Goal: Transaction & Acquisition: Purchase product/service

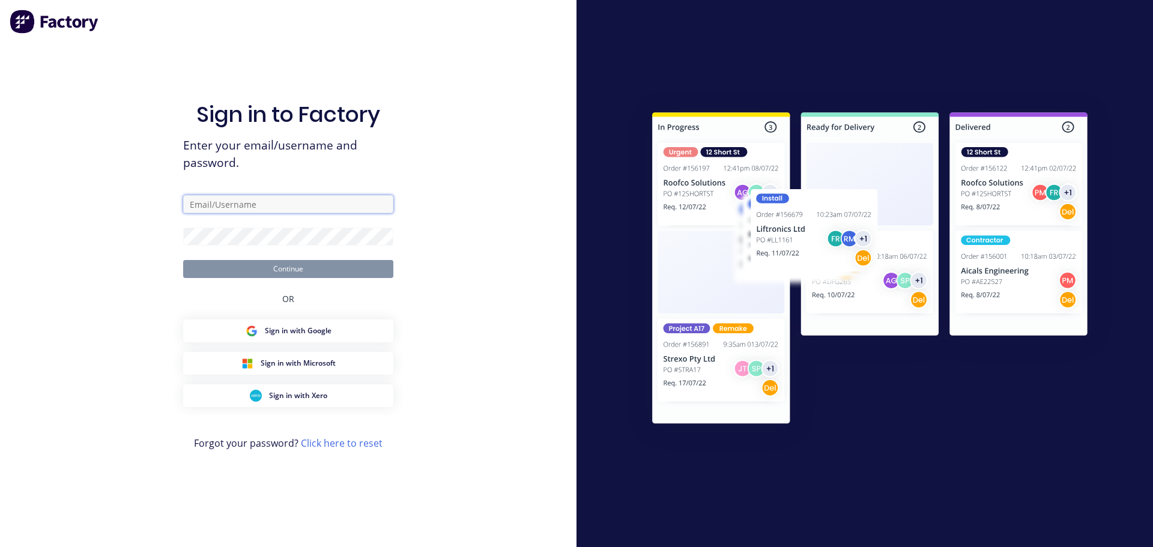
click at [261, 198] on input "text" at bounding box center [288, 204] width 210 height 18
type input "[PERSON_NAME][EMAIL_ADDRESS][DOMAIN_NAME]"
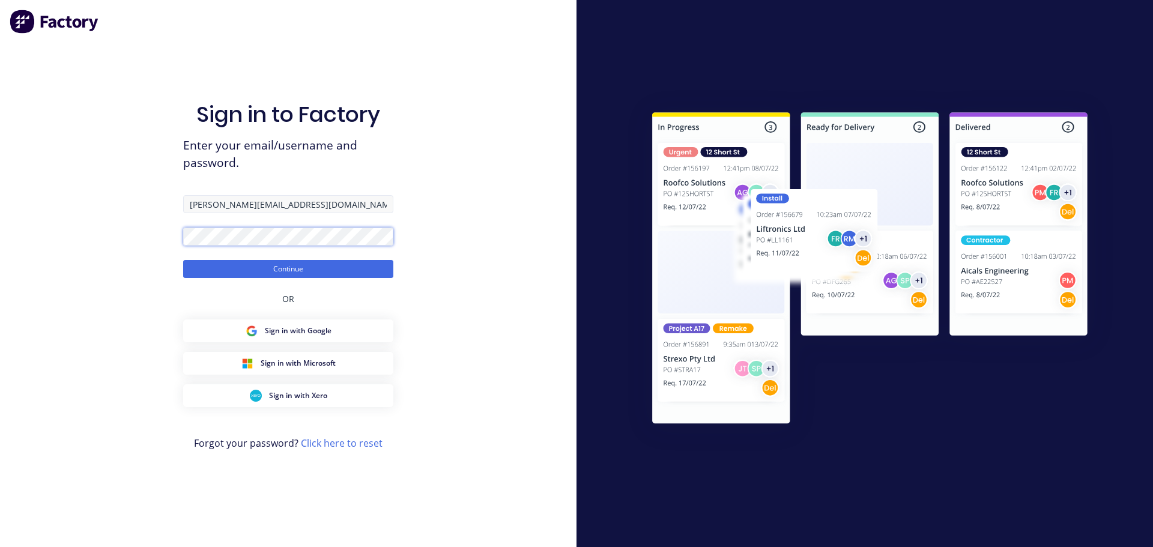
click at [183, 260] on button "Continue" at bounding box center [288, 269] width 210 height 18
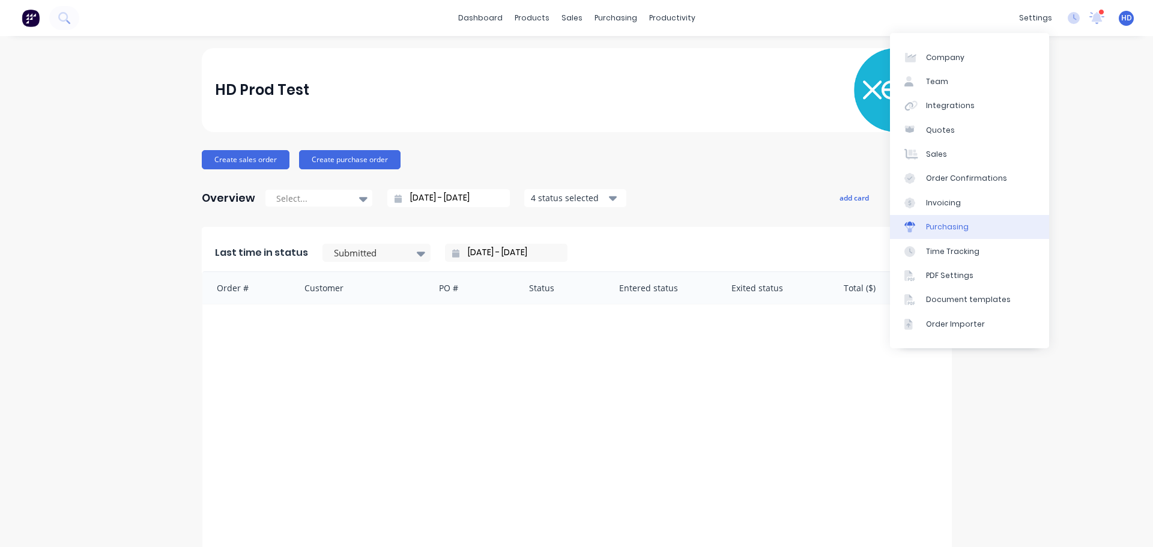
click at [967, 229] on link "Purchasing" at bounding box center [969, 227] width 159 height 24
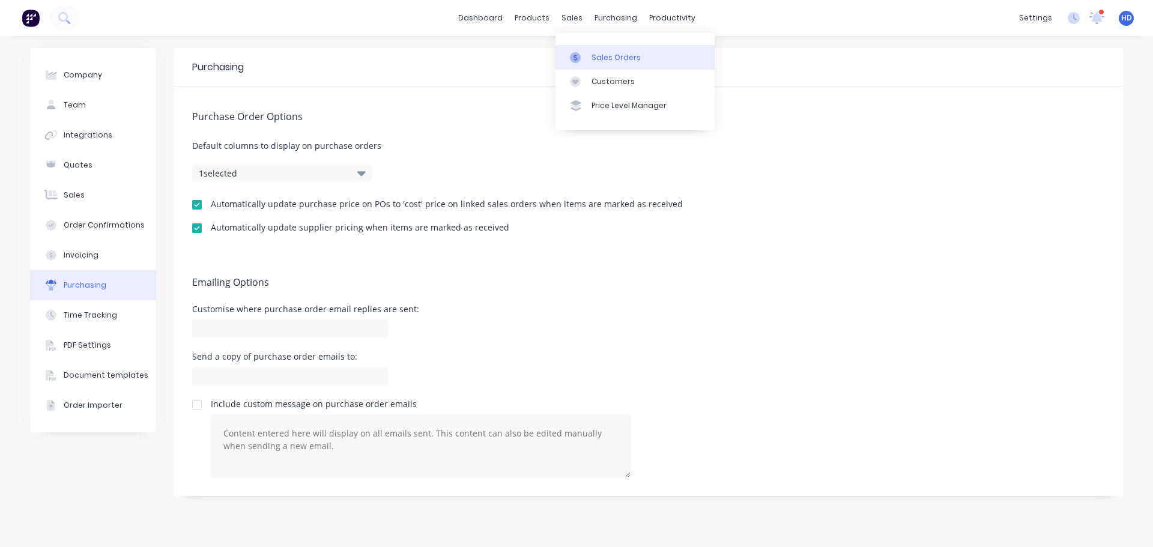
click at [614, 53] on div "Sales Orders" at bounding box center [615, 57] width 49 height 11
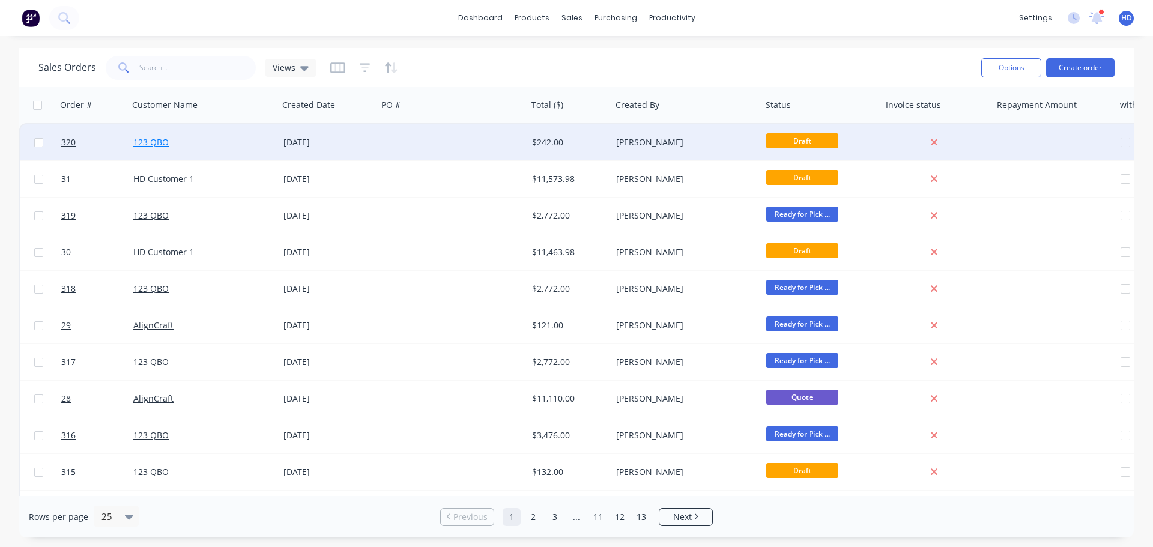
click at [158, 142] on link "123 QBO" at bounding box center [150, 141] width 35 height 11
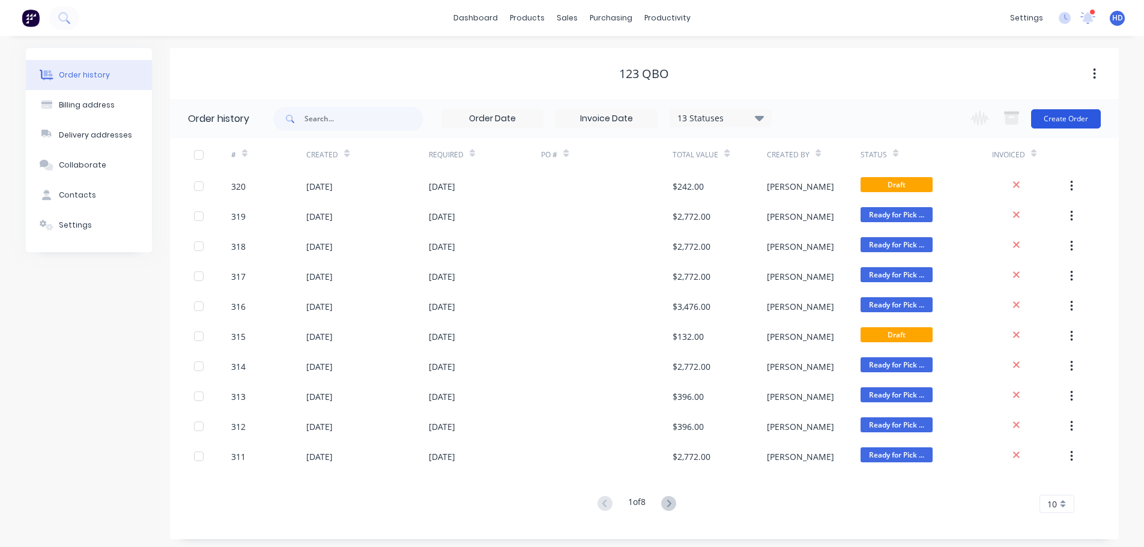
click at [1072, 119] on button "Create Order" at bounding box center [1066, 118] width 70 height 19
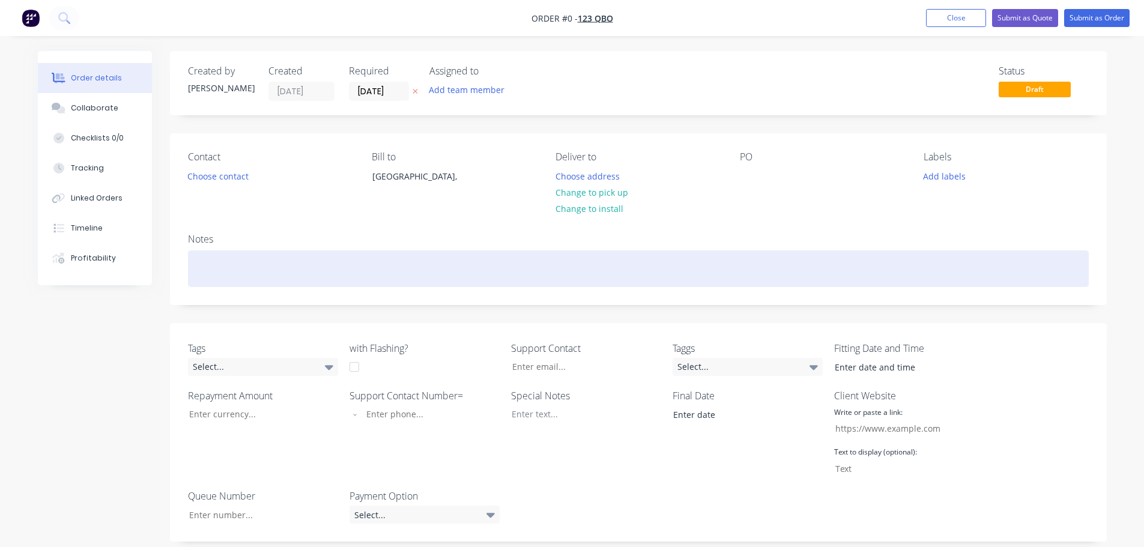
scroll to position [360, 0]
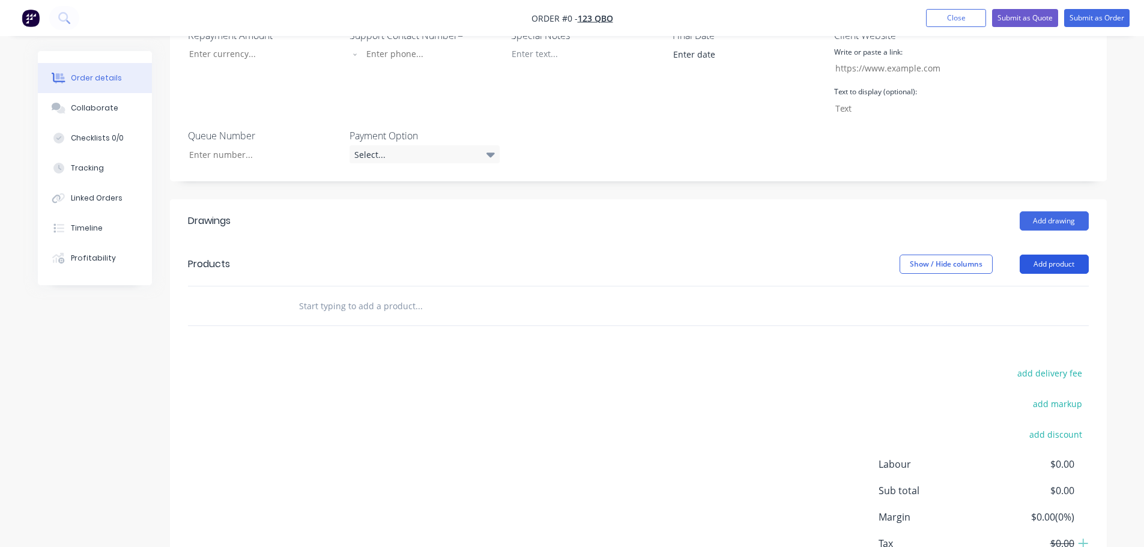
click at [1049, 266] on button "Add product" at bounding box center [1053, 264] width 69 height 19
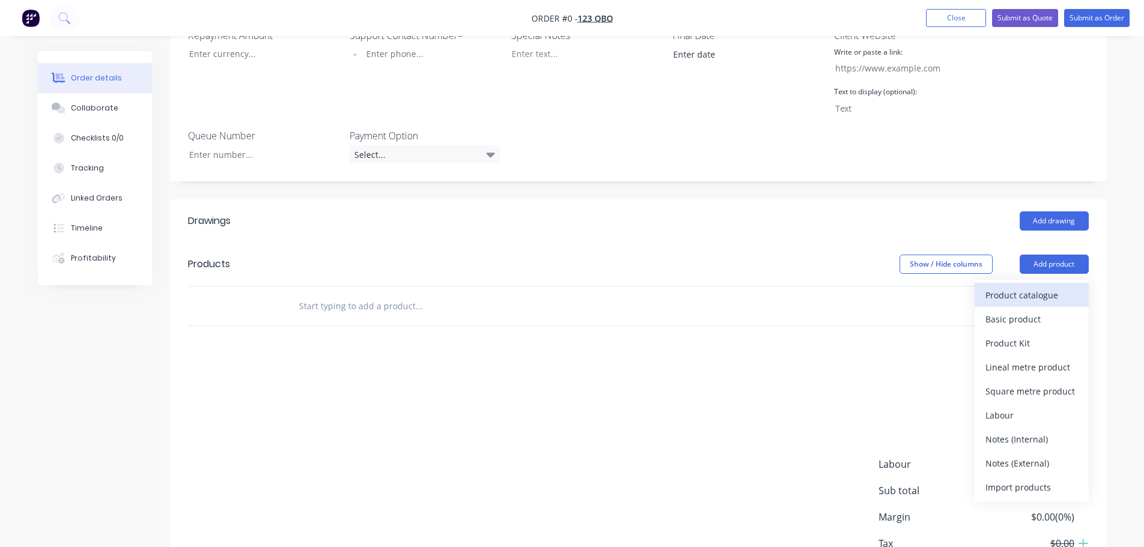
click at [1042, 291] on div "Product catalogue" at bounding box center [1031, 294] width 92 height 17
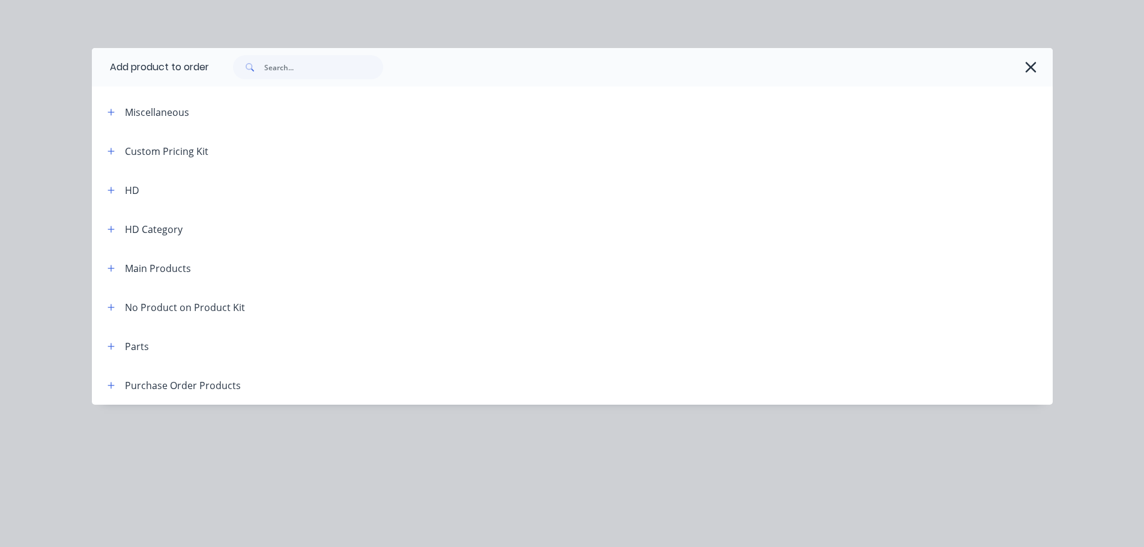
click at [101, 269] on div "Main Products" at bounding box center [144, 268] width 93 height 15
click at [118, 269] on button "button" at bounding box center [111, 268] width 15 height 15
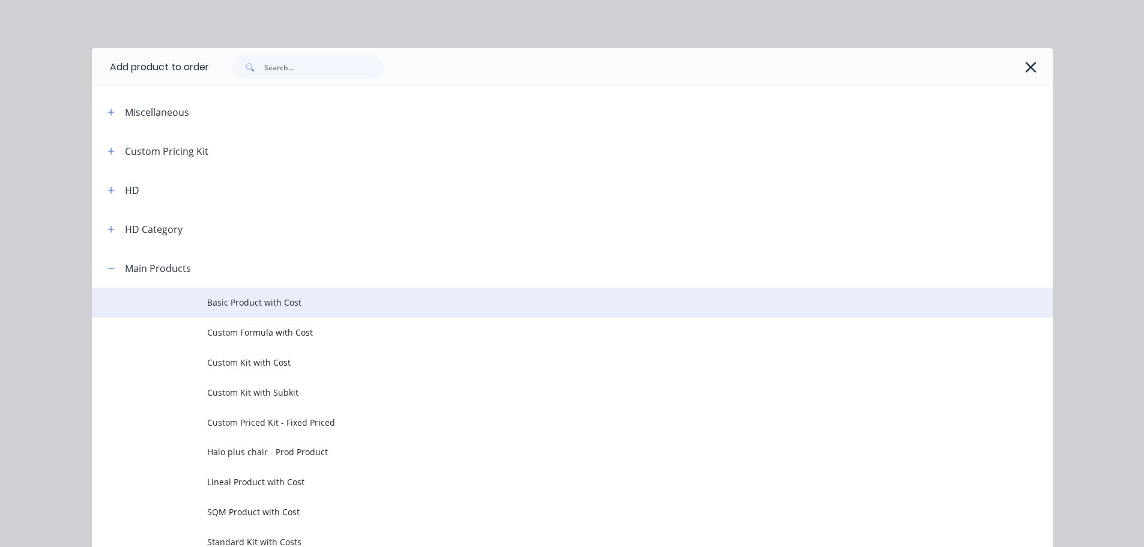
click at [241, 298] on span "Basic Product with Cost" at bounding box center [545, 302] width 676 height 13
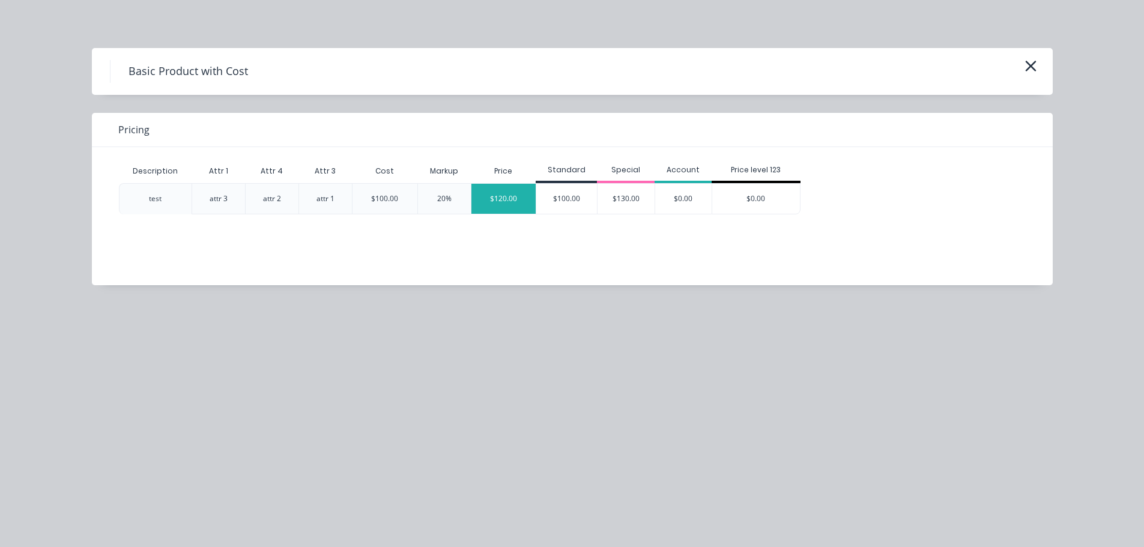
click at [497, 200] on div "$120.00" at bounding box center [503, 199] width 65 height 30
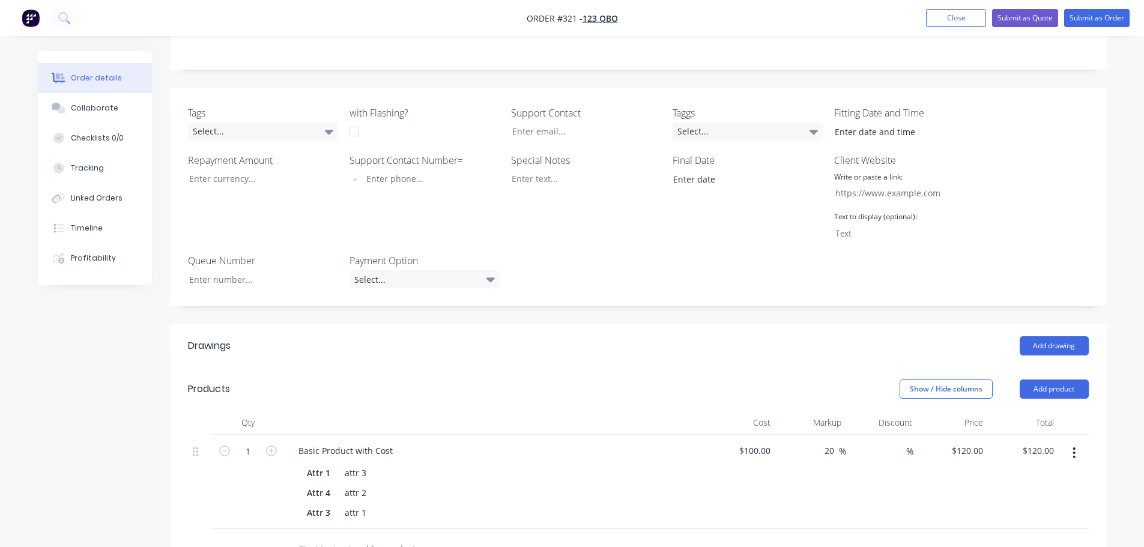
scroll to position [120, 0]
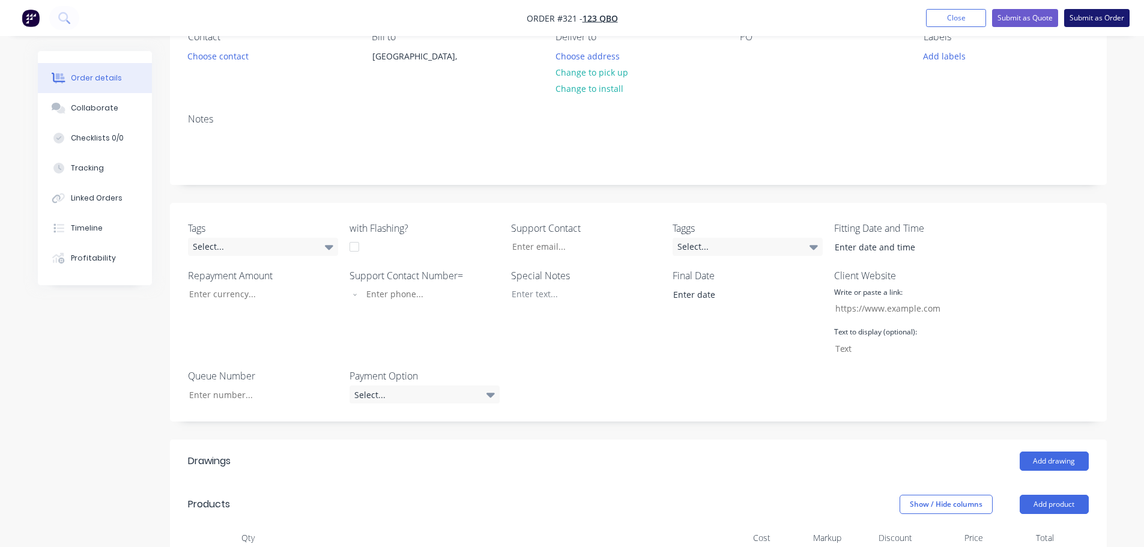
click at [1100, 17] on button "Submit as Order" at bounding box center [1096, 18] width 65 height 18
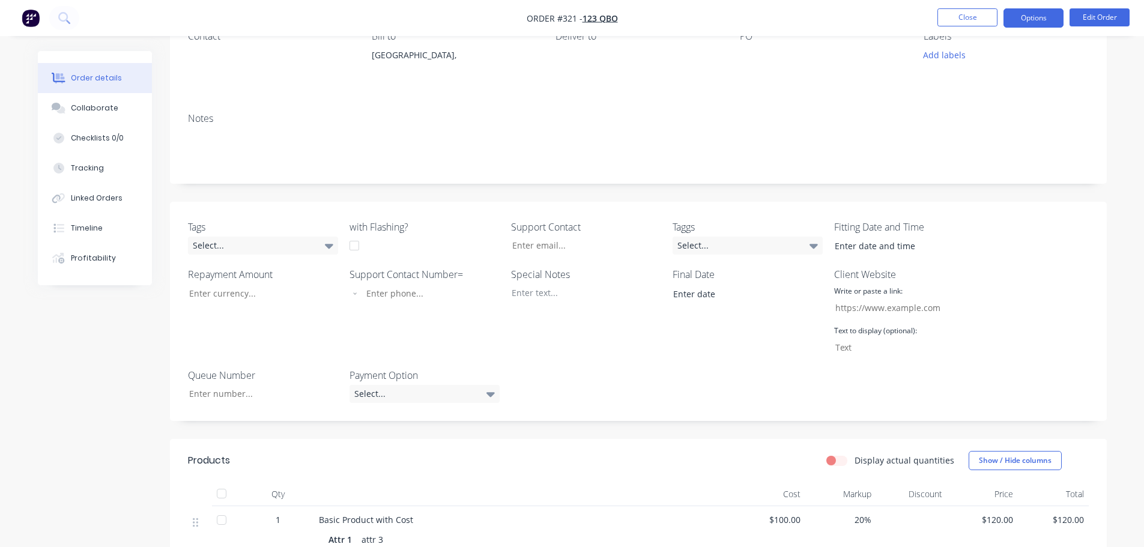
scroll to position [0, 0]
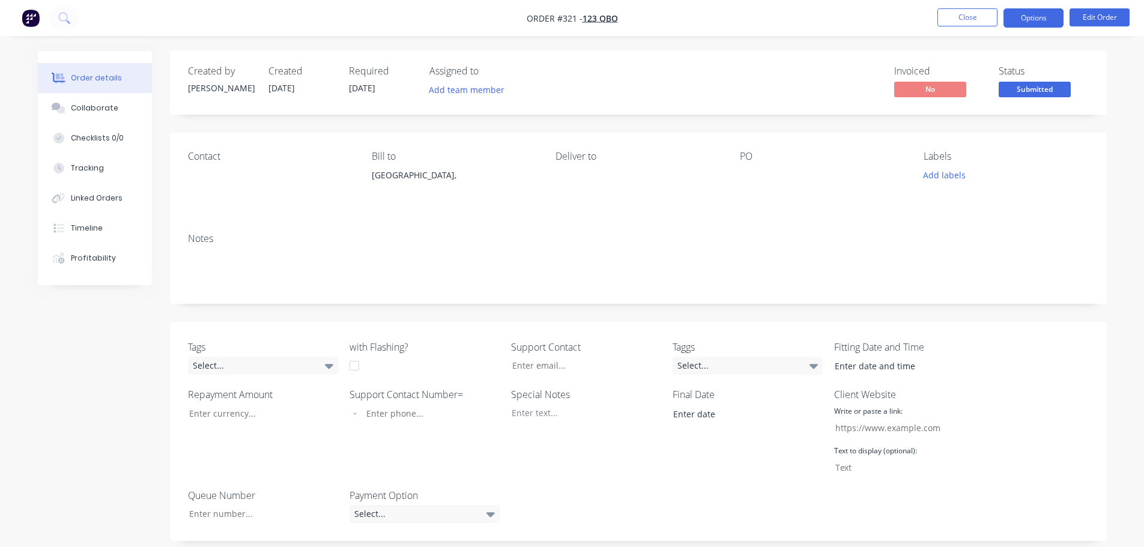
click at [1036, 17] on button "Options" at bounding box center [1033, 17] width 60 height 19
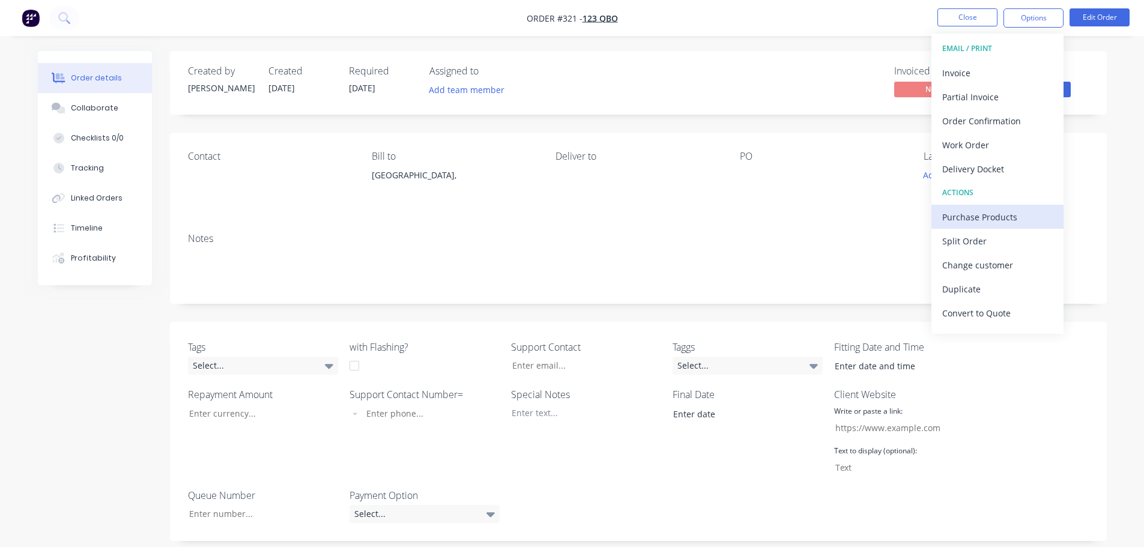
click at [985, 223] on div "Purchase Products" at bounding box center [997, 216] width 110 height 17
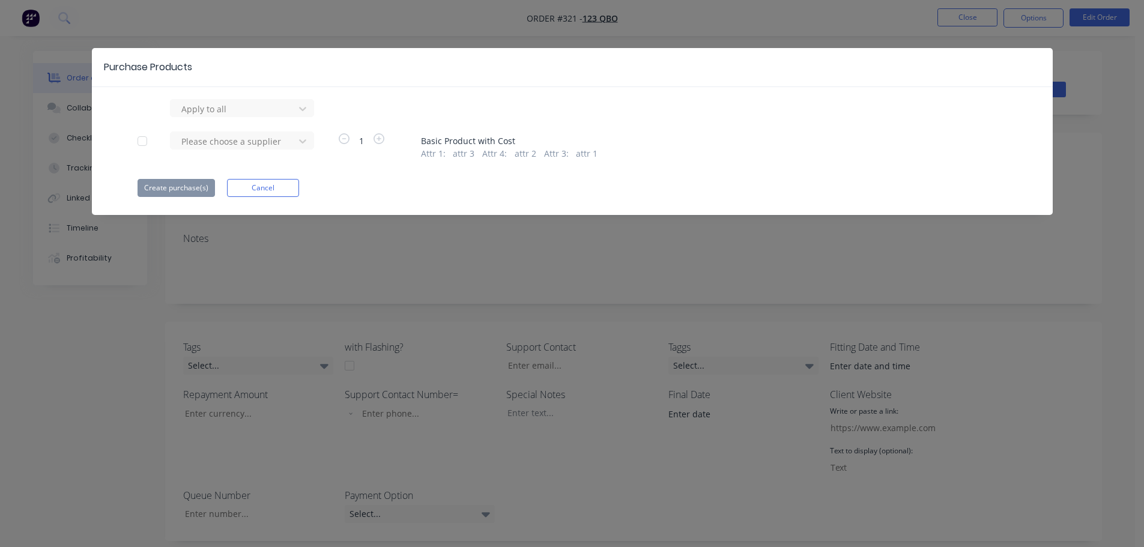
click at [146, 141] on div at bounding box center [142, 141] width 24 height 24
click at [234, 116] on div at bounding box center [234, 108] width 108 height 15
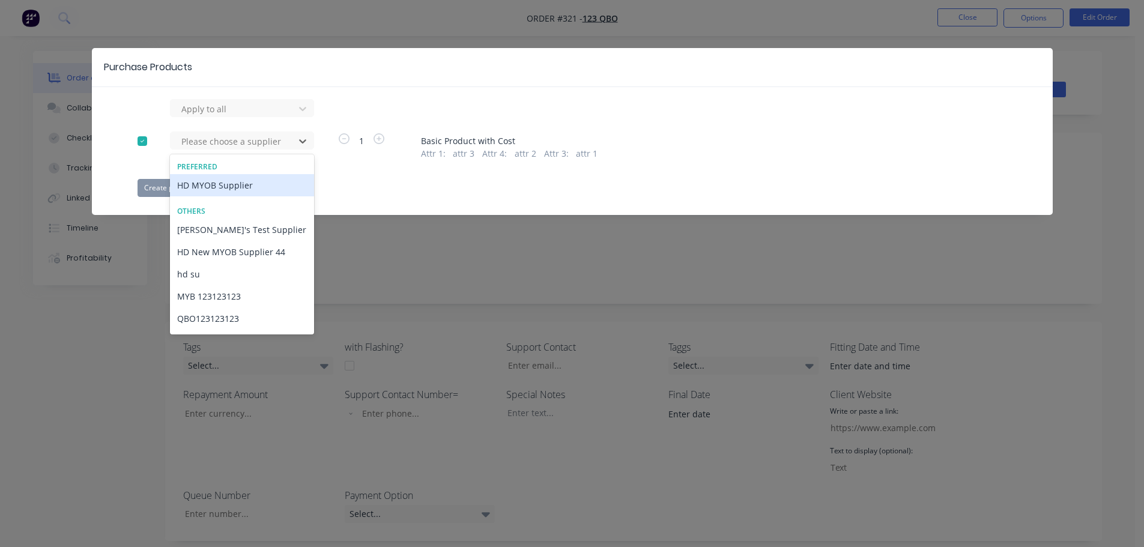
drag, startPoint x: 239, startPoint y: 190, endPoint x: 217, endPoint y: 193, distance: 22.5
click at [237, 190] on div "HD MYOB Supplier" at bounding box center [242, 185] width 144 height 22
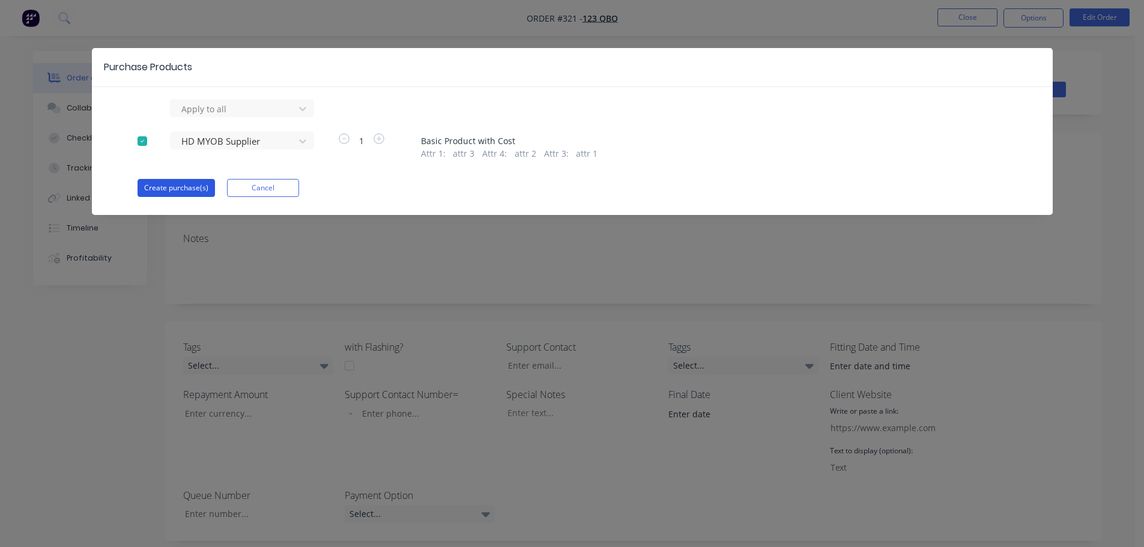
click at [169, 189] on button "Create purchase(s)" at bounding box center [175, 188] width 77 height 18
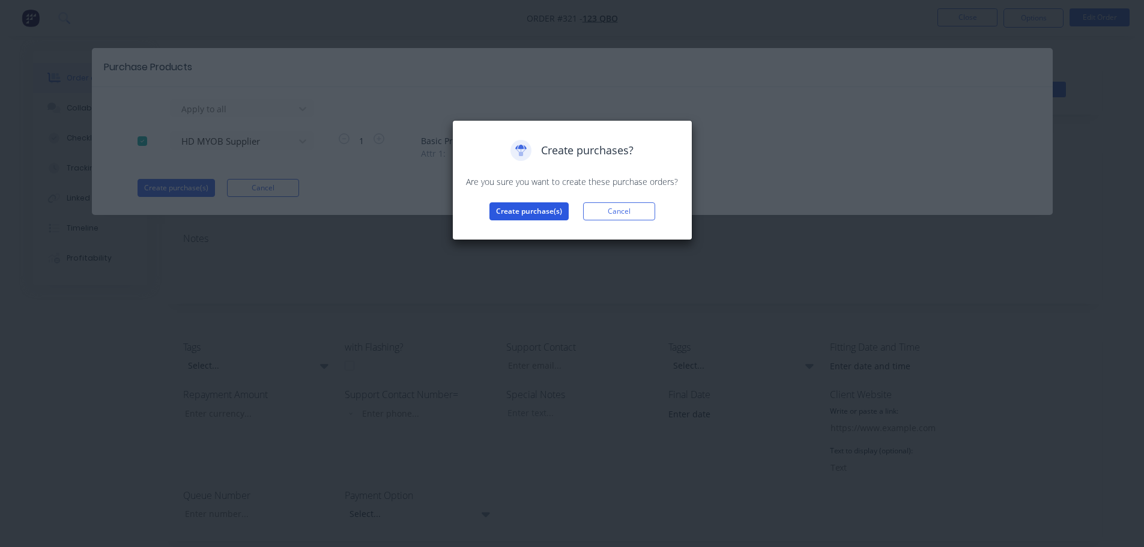
click at [504, 205] on button "Create purchase(s)" at bounding box center [528, 211] width 79 height 18
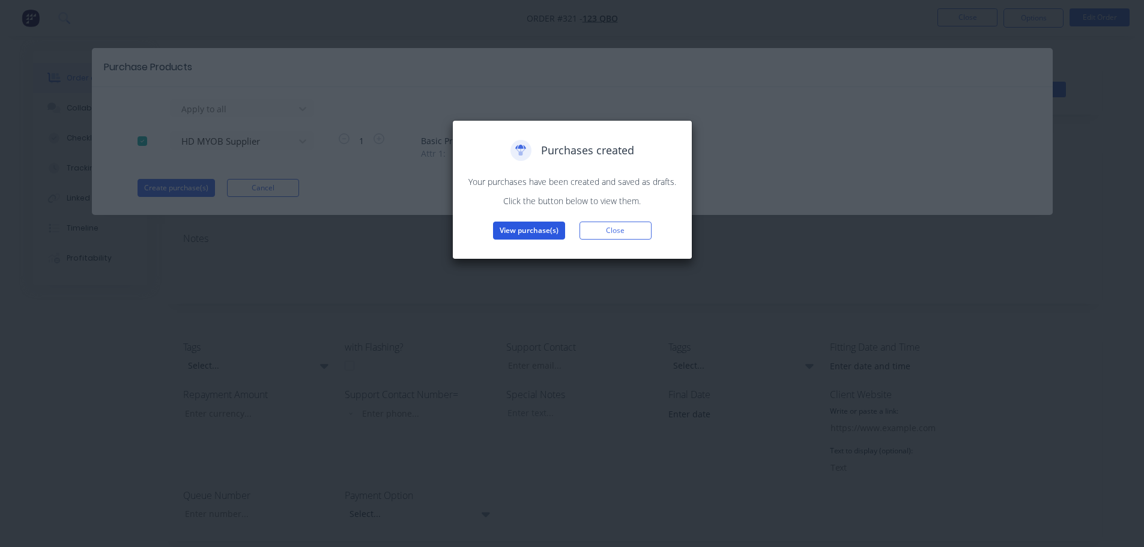
click at [522, 229] on button "View purchase(s)" at bounding box center [529, 231] width 72 height 18
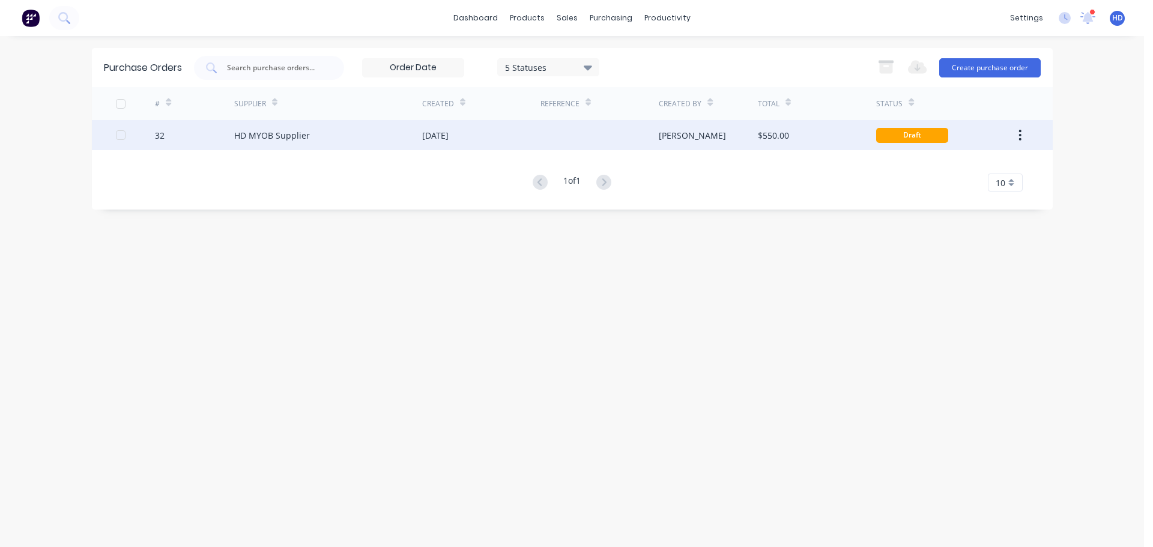
click at [382, 146] on div "HD MYOB Supplier" at bounding box center [328, 135] width 188 height 30
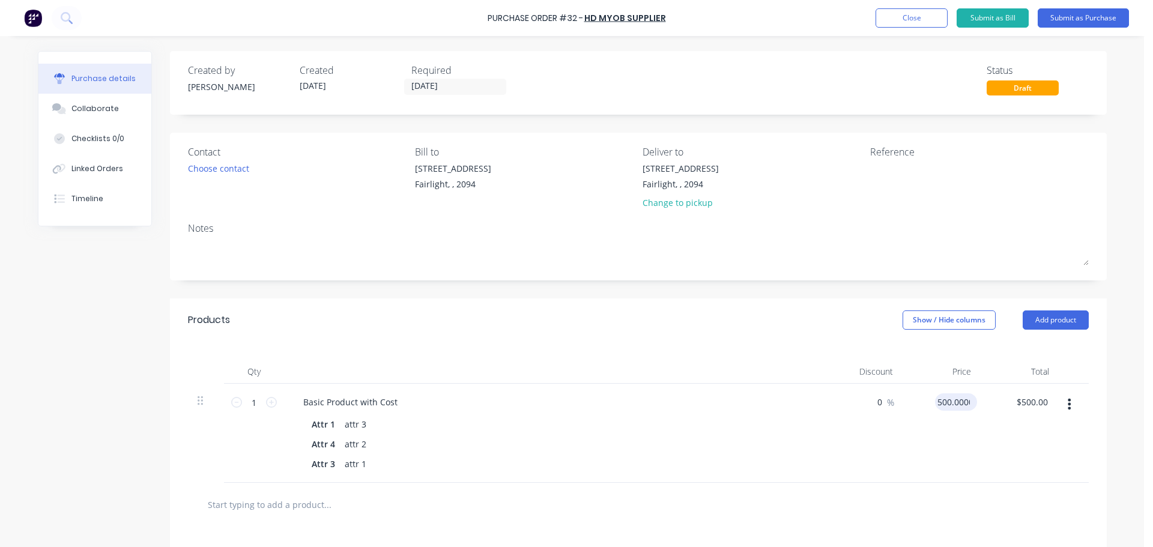
click at [957, 401] on input "500.0000" at bounding box center [953, 401] width 37 height 17
click at [957, 401] on input "500.0000" at bounding box center [951, 401] width 42 height 17
type input "1"
type input "$200.00"
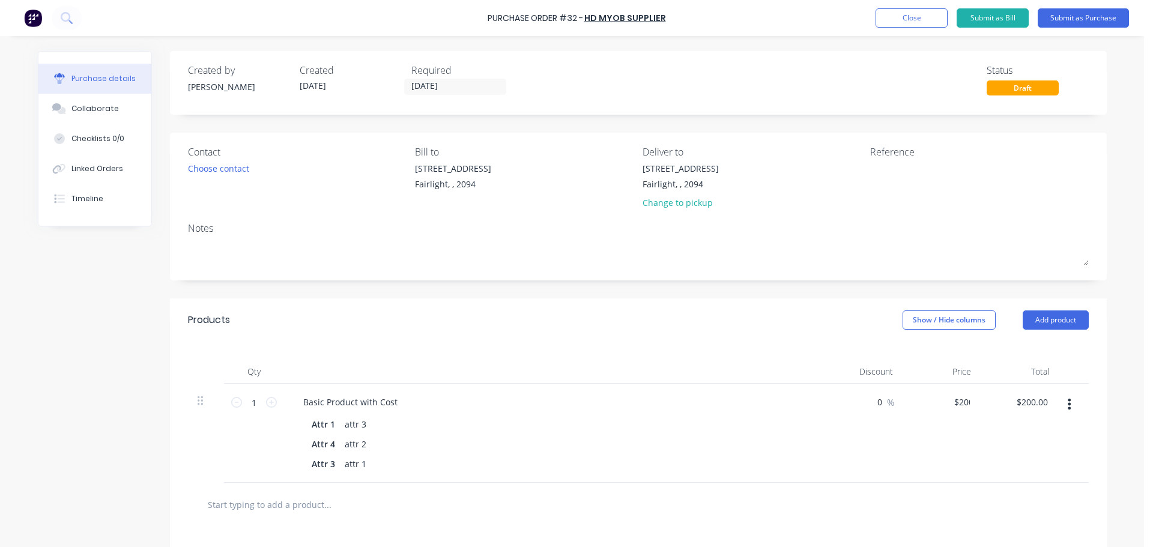
click at [992, 485] on div at bounding box center [638, 505] width 900 height 44
click at [1097, 19] on button "Submit as Purchase" at bounding box center [1082, 17] width 91 height 19
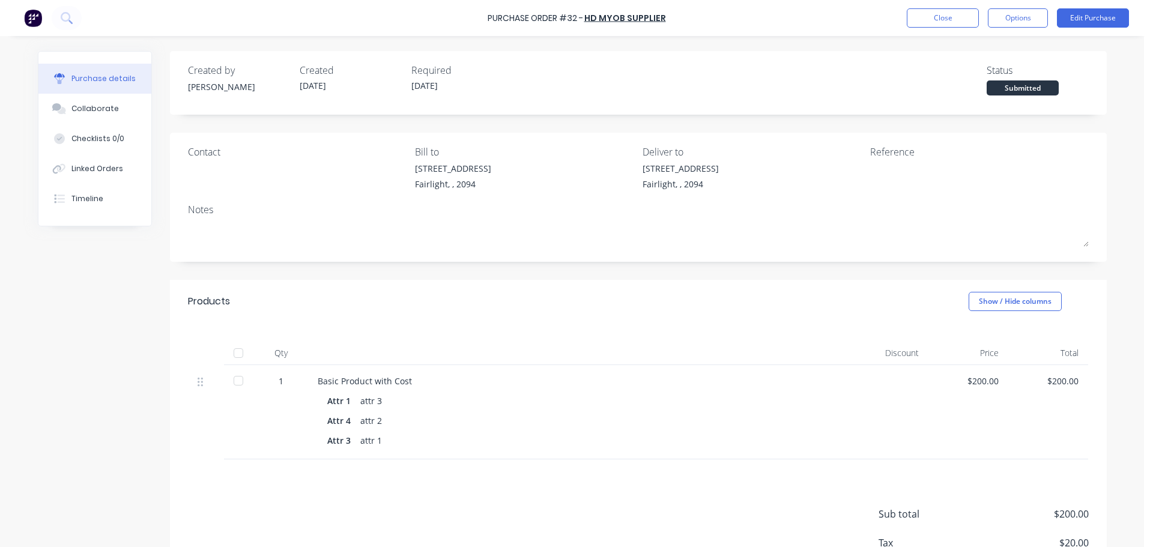
click at [232, 351] on div at bounding box center [238, 353] width 24 height 24
drag, startPoint x: 823, startPoint y: 427, endPoint x: 973, endPoint y: 208, distance: 266.1
click at [824, 427] on div "Attr 1 attr 3 Attr 4 attr 2 Attr 3 attr 1" at bounding box center [578, 420] width 521 height 57
click at [924, 14] on button "Close" at bounding box center [942, 17] width 72 height 19
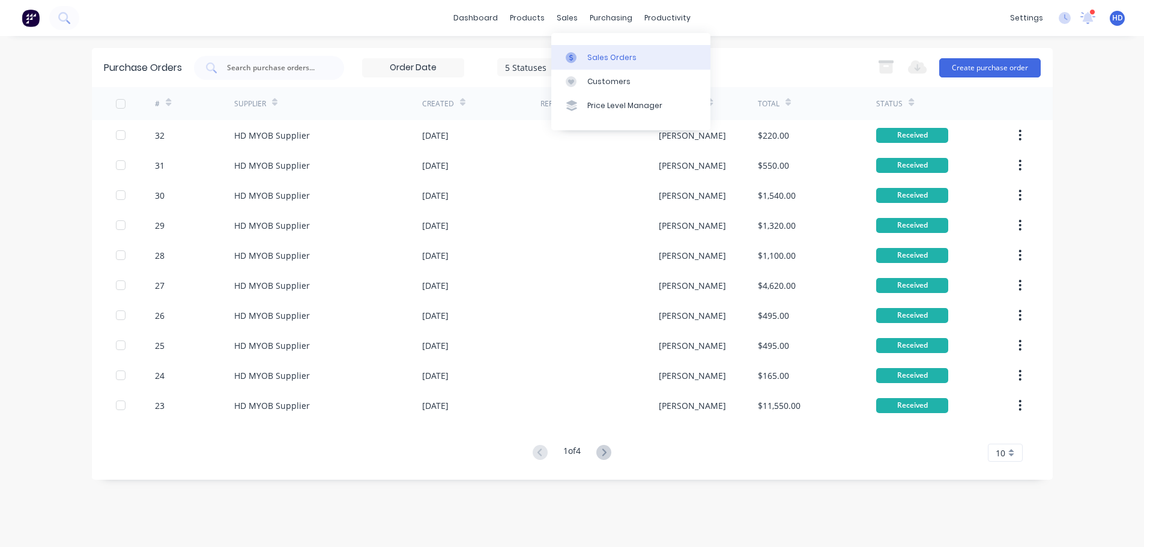
click at [597, 55] on div "Sales Orders" at bounding box center [611, 57] width 49 height 11
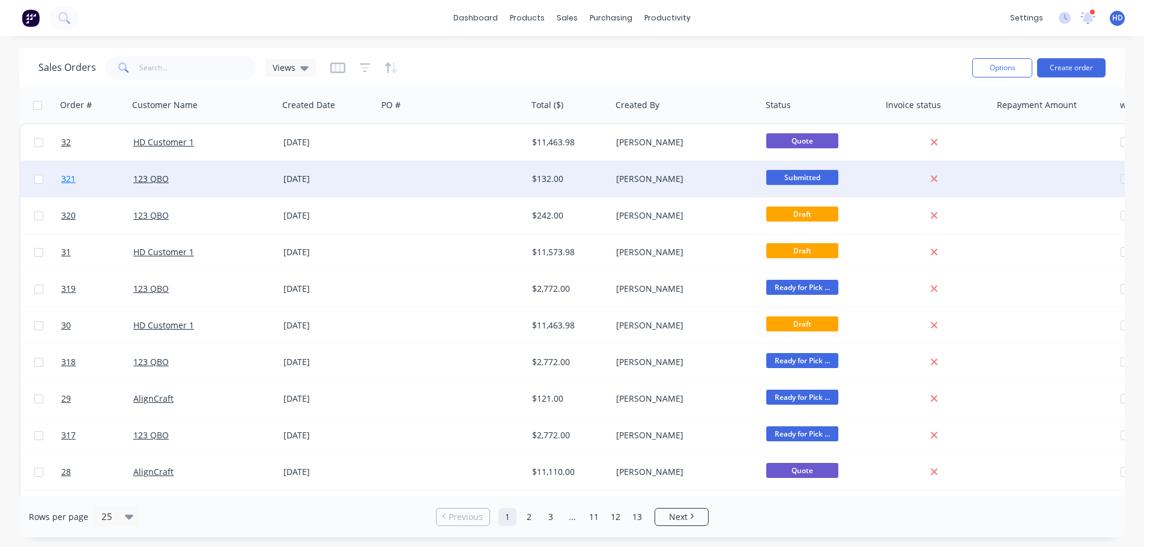
click at [106, 179] on link "321" at bounding box center [97, 179] width 72 height 36
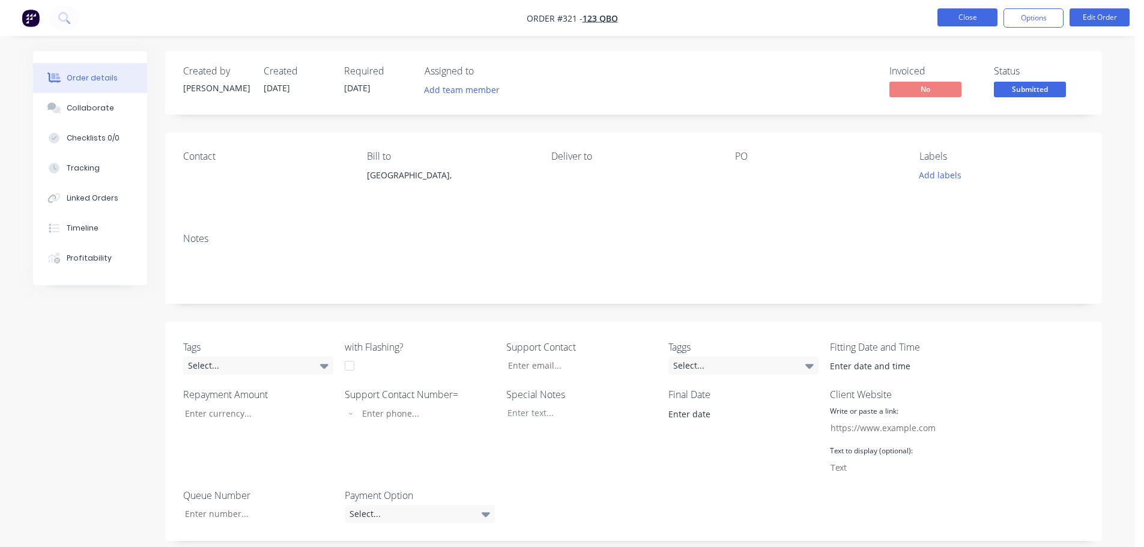
click at [967, 15] on button "Close" at bounding box center [967, 17] width 60 height 18
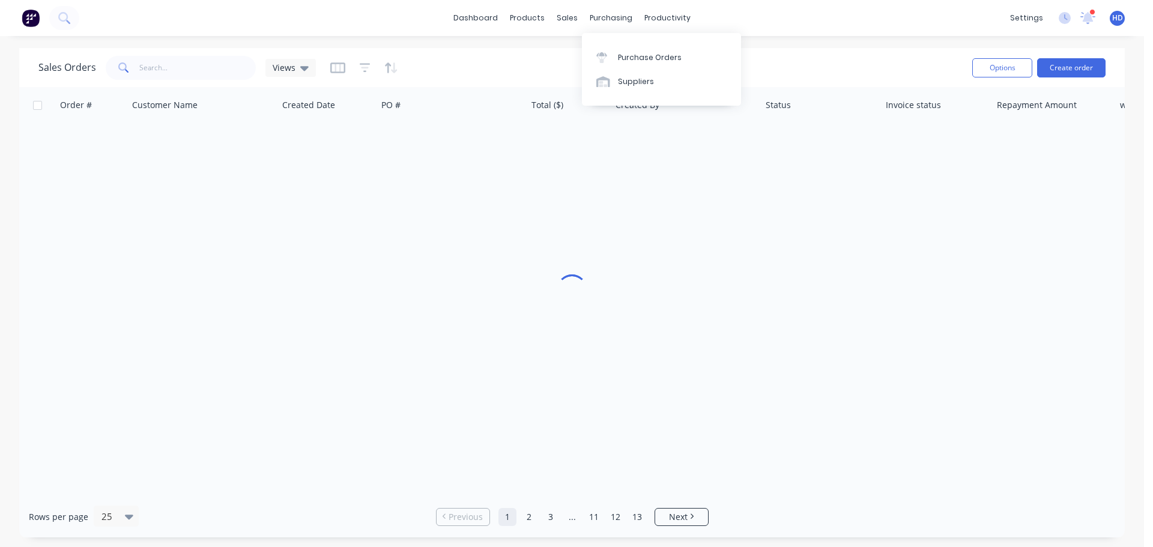
click at [650, 44] on div "Purchase Orders Suppliers" at bounding box center [661, 69] width 159 height 73
click at [647, 49] on link "Purchase Orders" at bounding box center [661, 57] width 159 height 24
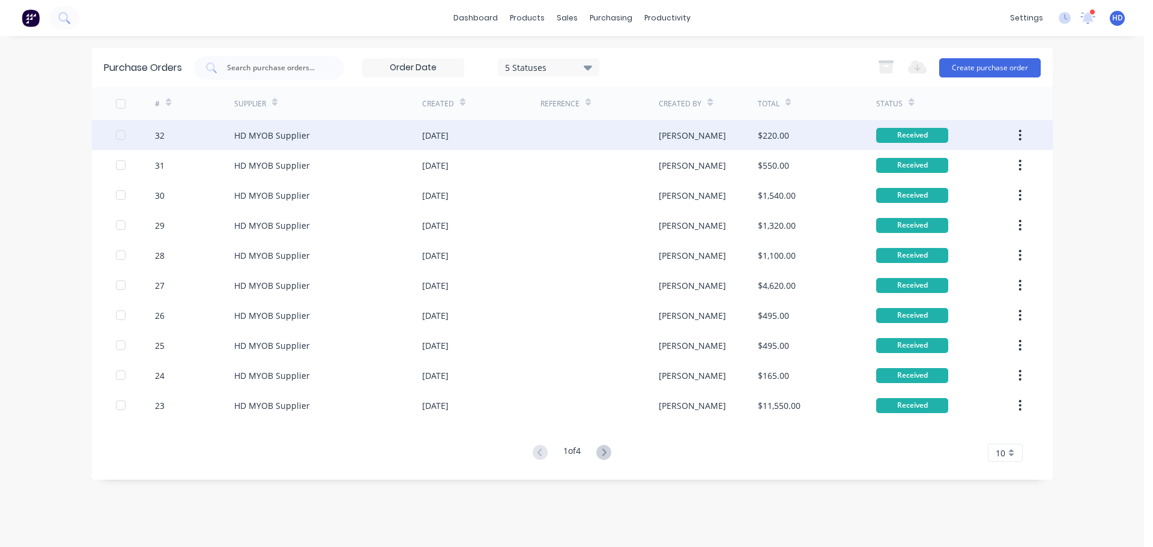
click at [275, 135] on div "HD MYOB Supplier" at bounding box center [272, 135] width 76 height 13
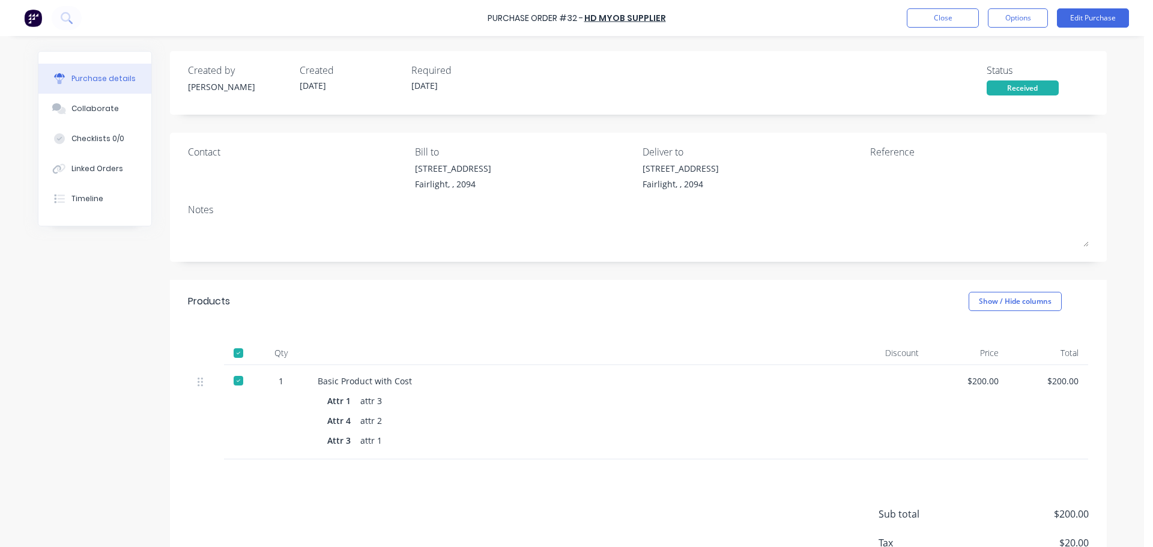
click at [232, 351] on div at bounding box center [238, 353] width 24 height 24
click at [934, 23] on button "Close" at bounding box center [942, 17] width 72 height 19
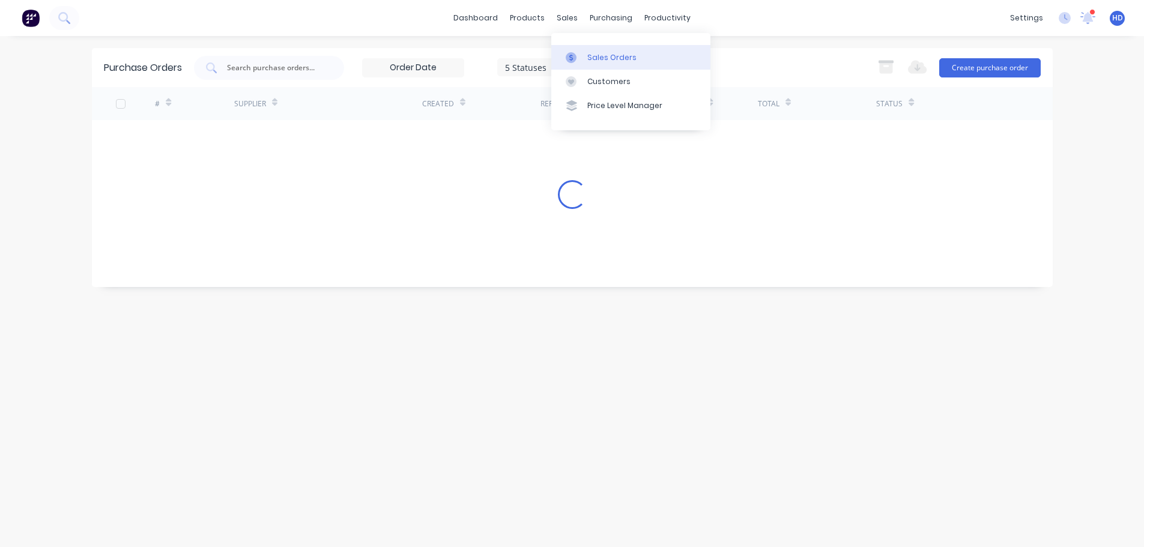
click at [609, 54] on div "Sales Orders" at bounding box center [611, 57] width 49 height 11
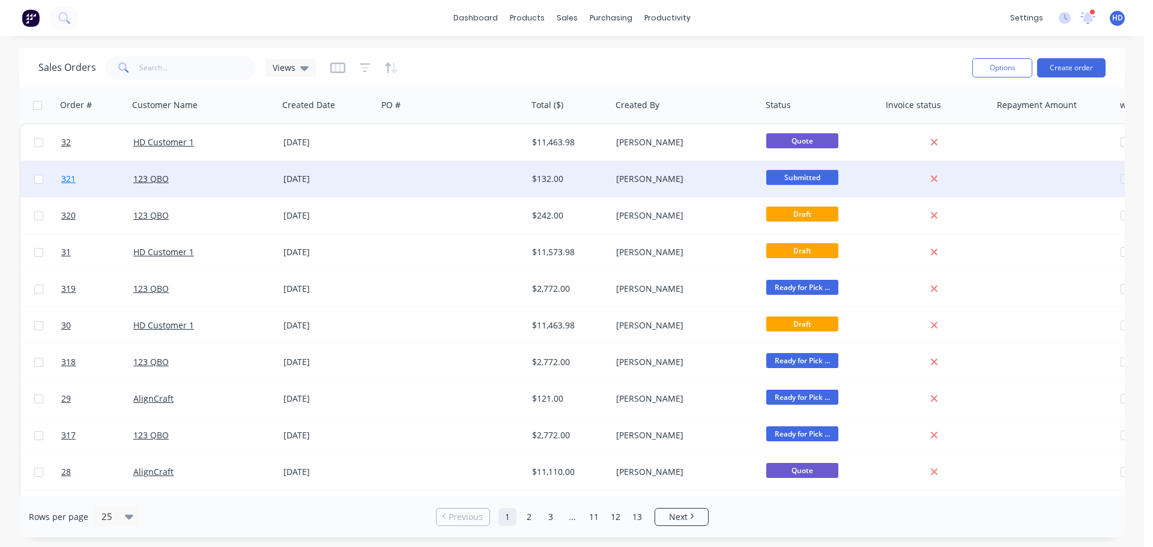
click at [97, 179] on link "321" at bounding box center [97, 179] width 72 height 36
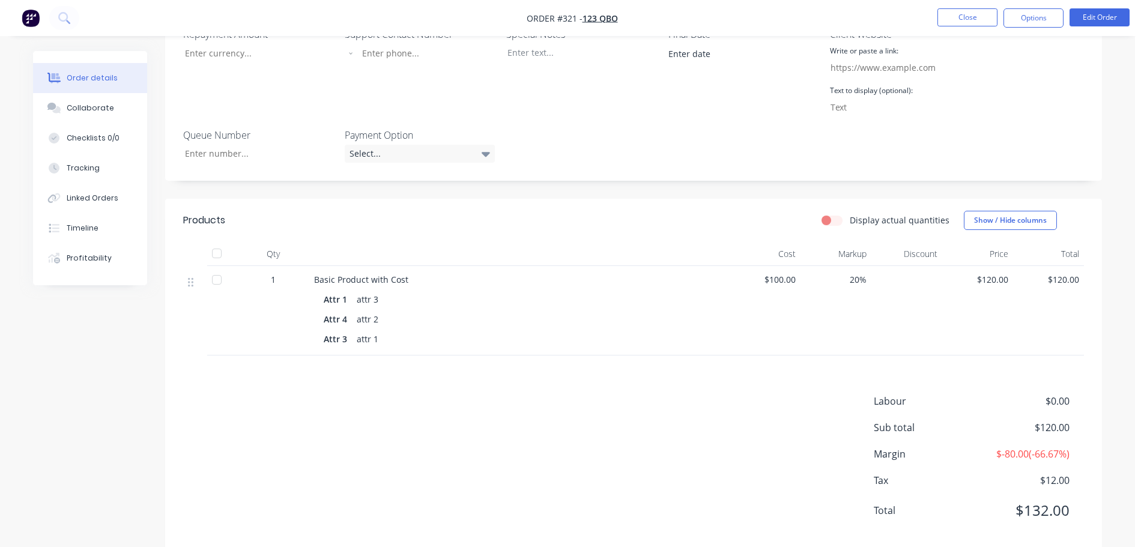
scroll to position [120, 0]
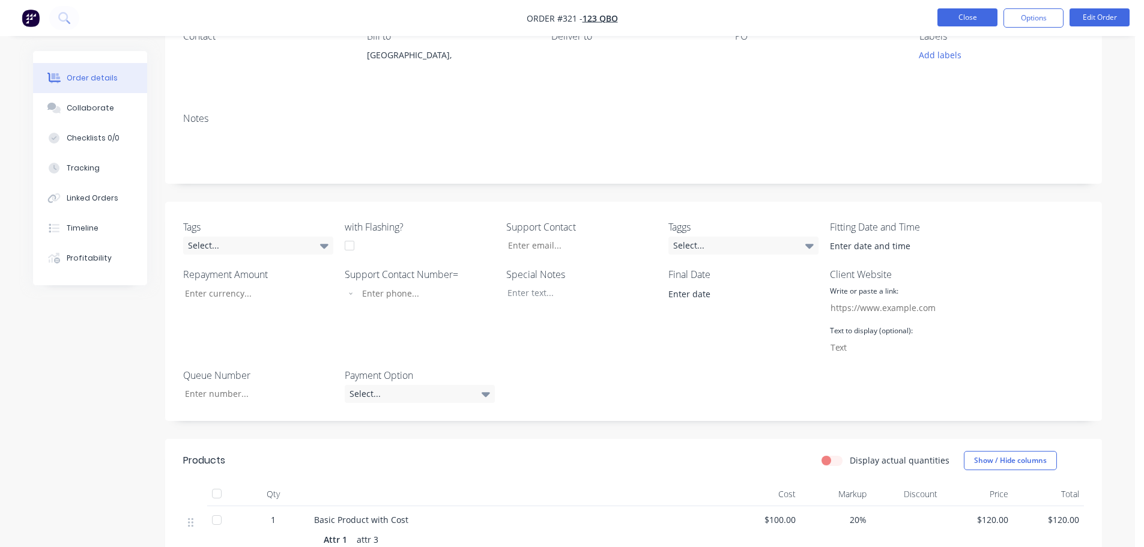
click at [948, 14] on button "Close" at bounding box center [967, 17] width 60 height 18
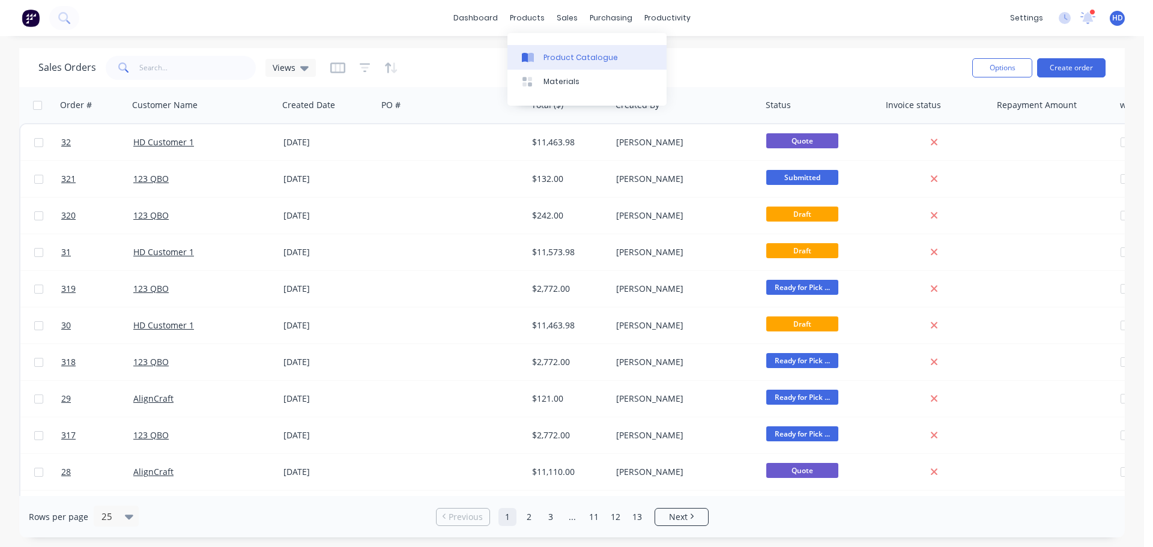
click at [577, 54] on div "Product Catalogue" at bounding box center [580, 57] width 74 height 11
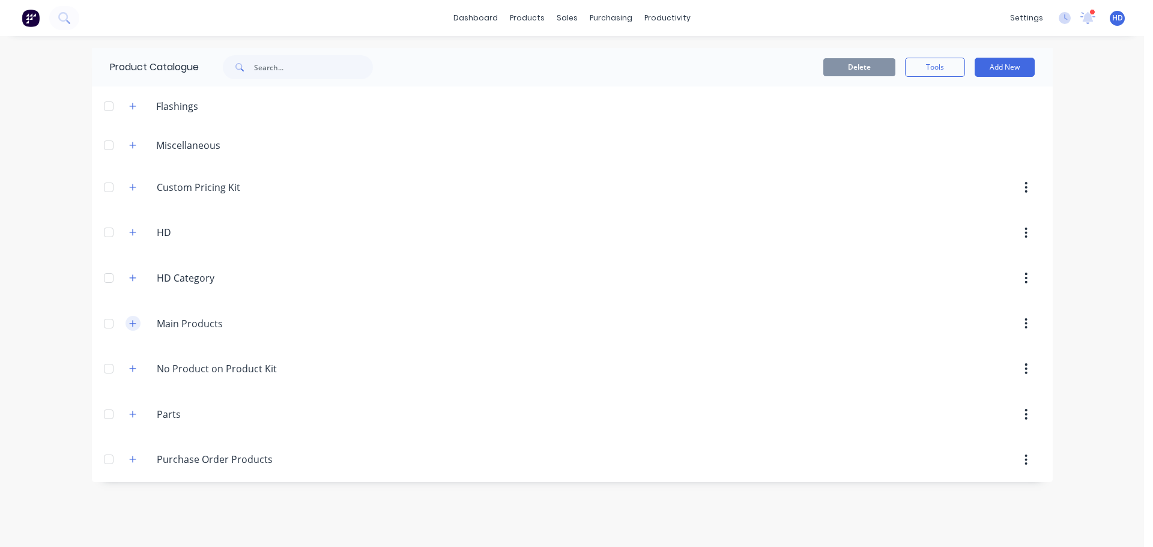
click at [131, 328] on button "button" at bounding box center [132, 323] width 15 height 15
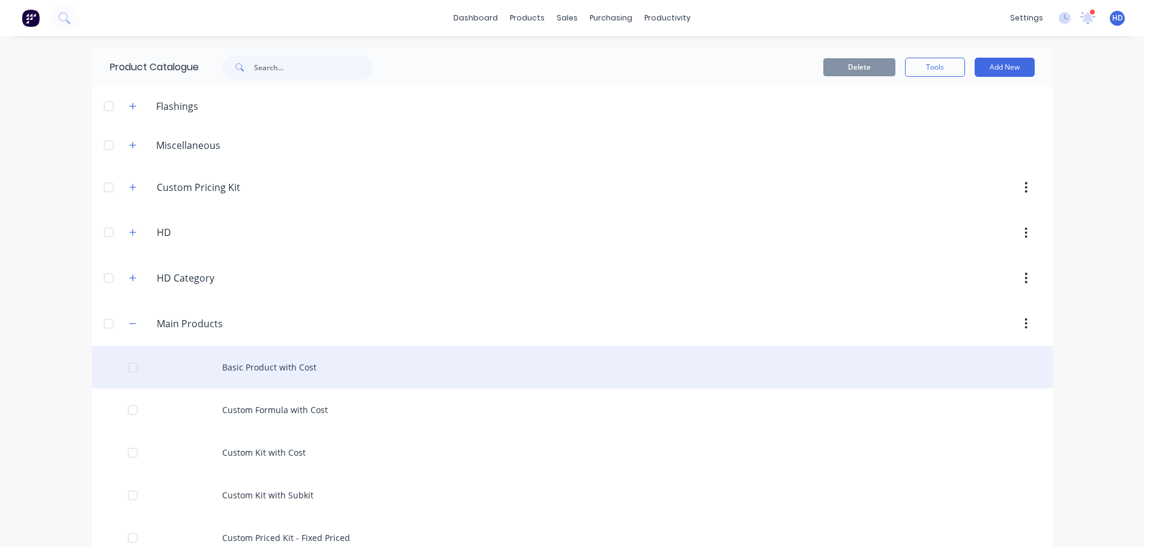
click at [251, 358] on div "Basic Product with Cost" at bounding box center [572, 367] width 960 height 43
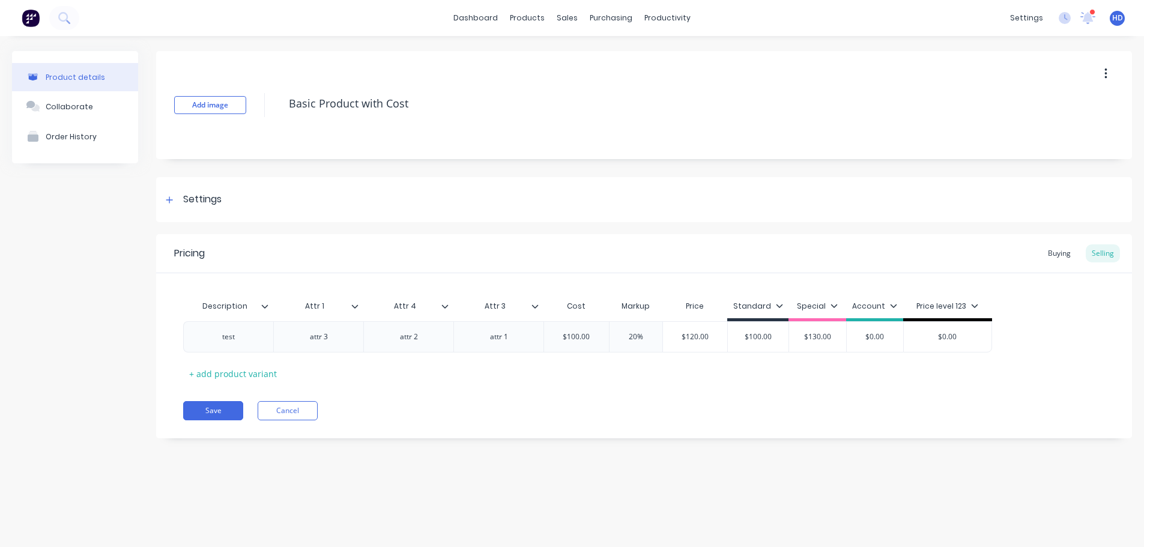
type textarea "x"
click at [1060, 249] on div "Buying" at bounding box center [1059, 253] width 35 height 18
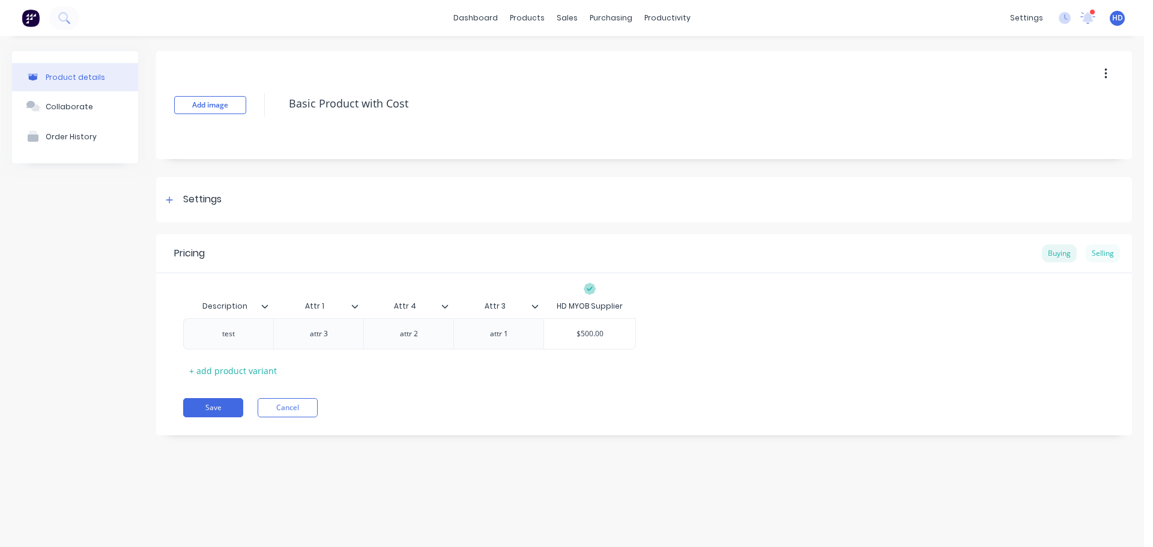
click at [1096, 252] on div "Selling" at bounding box center [1102, 253] width 34 height 18
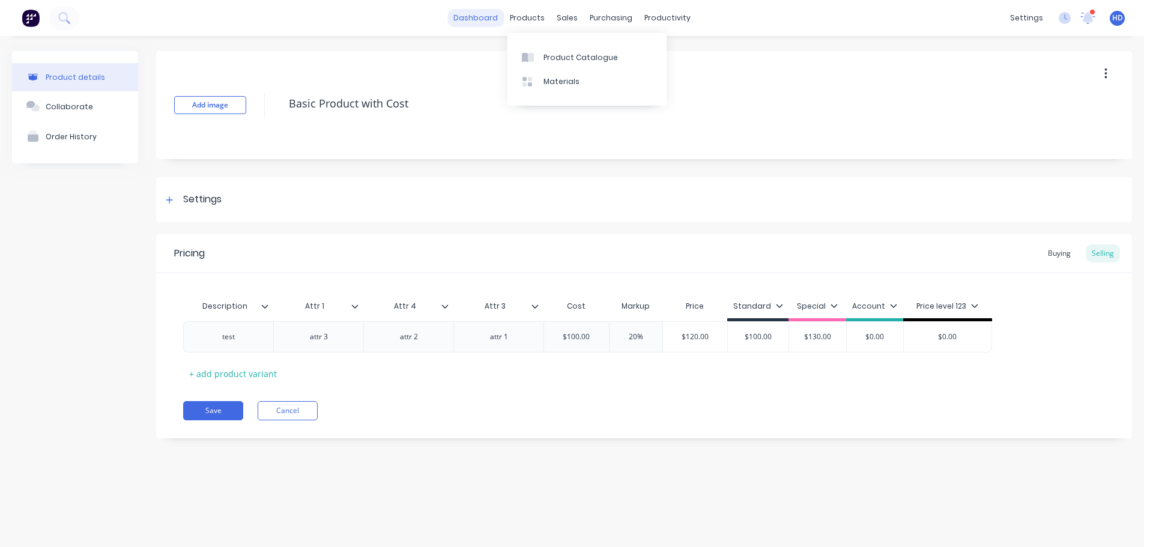
click at [499, 22] on link "dashboard" at bounding box center [475, 18] width 56 height 18
